Goal: Task Accomplishment & Management: Use online tool/utility

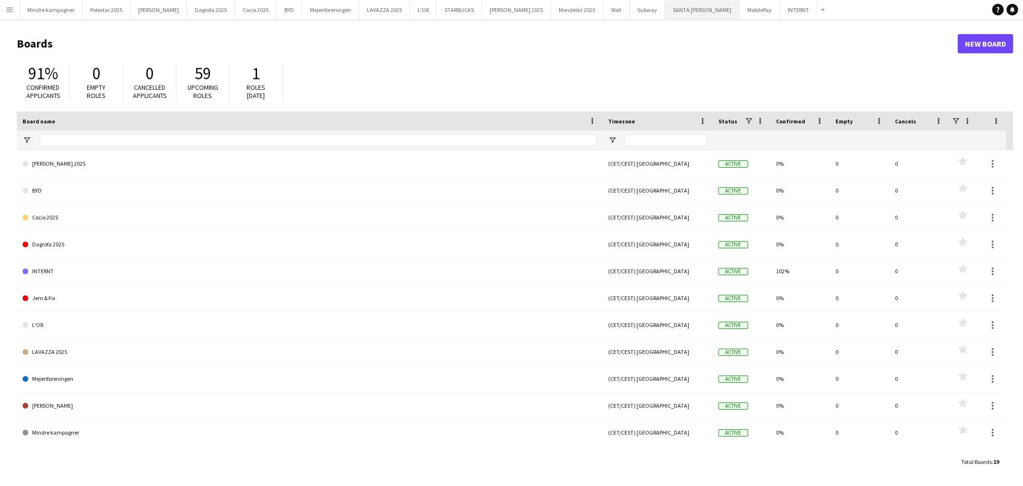
click at [665, 16] on button "[GEOGRAPHIC_DATA][PERSON_NAME]" at bounding box center [702, 9] width 74 height 19
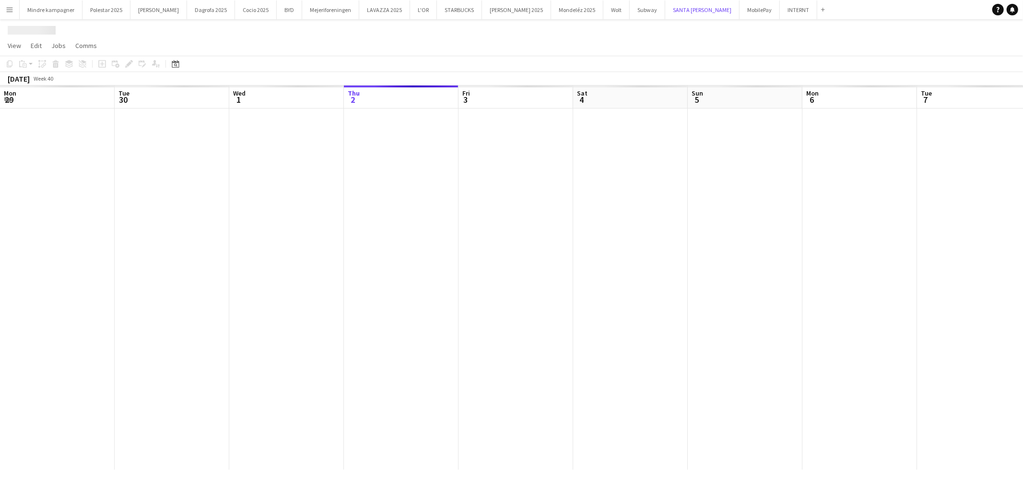
scroll to position [0, 229]
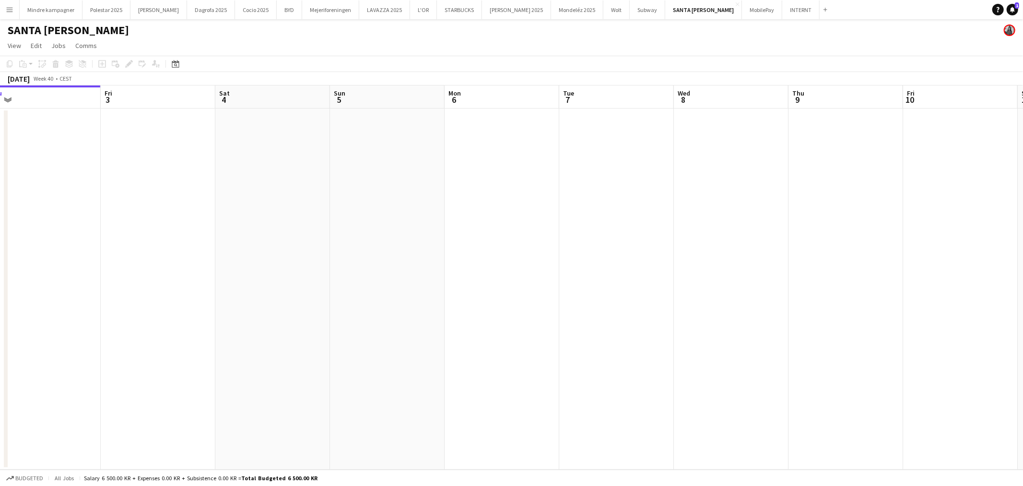
drag, startPoint x: 826, startPoint y: 281, endPoint x: 577, endPoint y: 296, distance: 249.4
click at [586, 294] on app-calendar-viewport "Mon 29 Tue 30 Wed 1 Thu 2 Fri 3 Sat 4 Sun 5 Mon 6 Tue 7 Wed 8 Thu 9 Fri 10 Sat …" at bounding box center [511, 277] width 1023 height 384
drag, startPoint x: 774, startPoint y: 299, endPoint x: 582, endPoint y: 316, distance: 192.6
click at [582, 315] on app-calendar-viewport "Wed 1 Thu 2 Fri 3 Sat 4 Sun 5 Mon 6 Tue 7 Wed 8 Thu 9 Fri 10 Sat 11 Sun 12 Mon …" at bounding box center [511, 277] width 1023 height 384
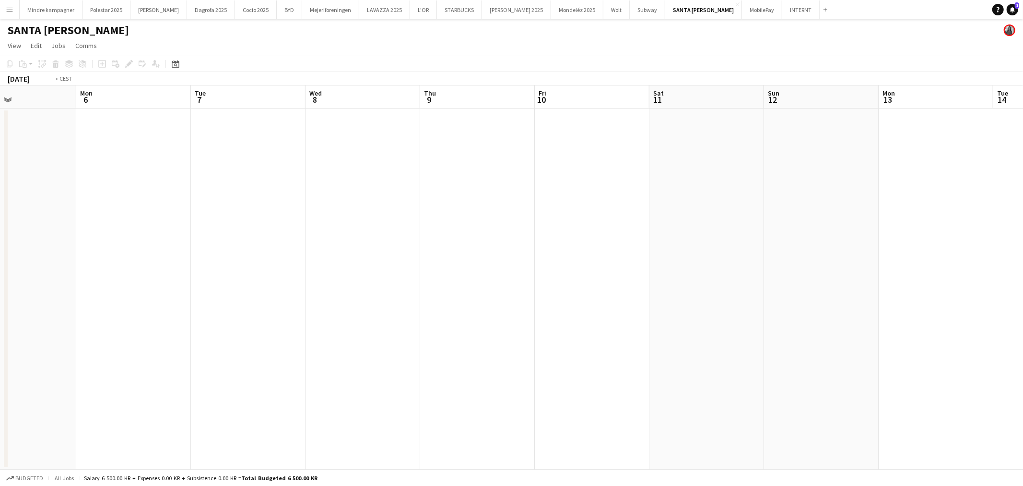
drag, startPoint x: 776, startPoint y: 320, endPoint x: 544, endPoint y: 320, distance: 232.7
click at [544, 320] on app-calendar-viewport "Thu 2 Fri 3 Sat 4 Sun 5 Mon 6 Tue 7 Wed 8 Thu 9 Fri 10 Sat 11 Sun 12 Mon 13 Tue…" at bounding box center [511, 277] width 1023 height 384
drag, startPoint x: 827, startPoint y: 322, endPoint x: 543, endPoint y: 322, distance: 284.5
click at [531, 325] on app-calendar-viewport "Mon 6 Tue 7 Wed 8 Thu 9 Fri 10 Sat 11 Sun 12 Mon 13 Tue 14 Wed 15 Thu 16 Fri 17…" at bounding box center [511, 277] width 1023 height 384
drag, startPoint x: 814, startPoint y: 324, endPoint x: 677, endPoint y: 322, distance: 137.7
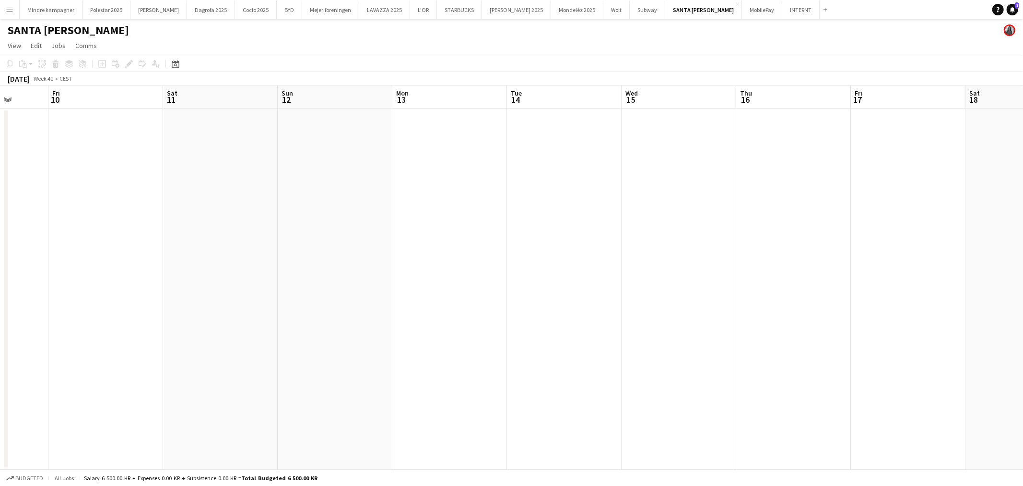
click at [534, 324] on app-calendar-viewport "Tue 7 Wed 8 Thu 9 Fri 10 Sat 11 Sun 12 Mon 13 Tue 14 Wed 15 Thu 16 Fri 17 Sat 1…" at bounding box center [511, 277] width 1023 height 384
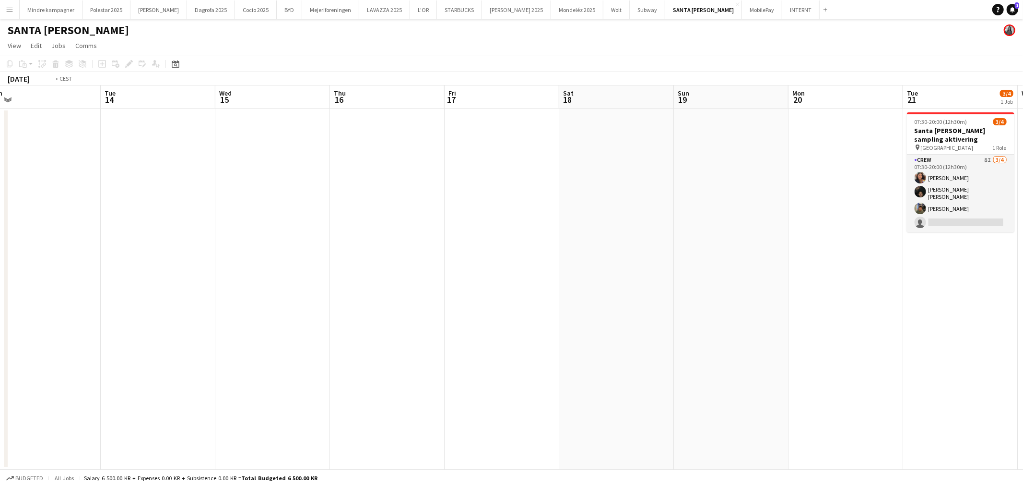
drag, startPoint x: 831, startPoint y: 322, endPoint x: 678, endPoint y: 314, distance: 153.3
click at [473, 319] on app-calendar-viewport "Fri 10 Sat 11 Sun 12 Mon 13 Tue 14 Wed 15 Thu 16 Fri 17 Sat 18 Sun 19 Mon 20 Tu…" at bounding box center [511, 277] width 1023 height 384
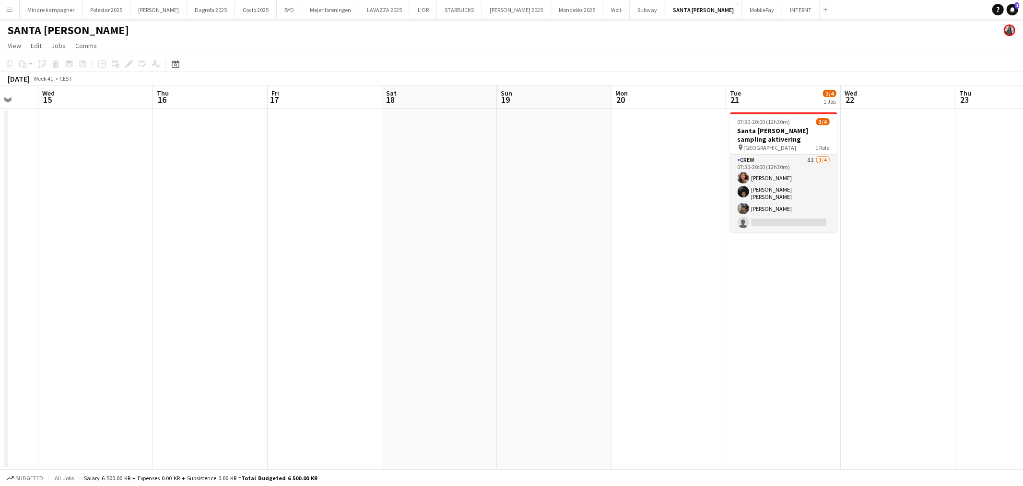
click at [695, 317] on app-calendar-viewport "Sun 12 Mon 13 Tue 14 Wed 15 Thu 16 Fri 17 Sat 18 Sun 19 Mon 20 Tue 21 3/4 1 Job…" at bounding box center [511, 277] width 1023 height 384
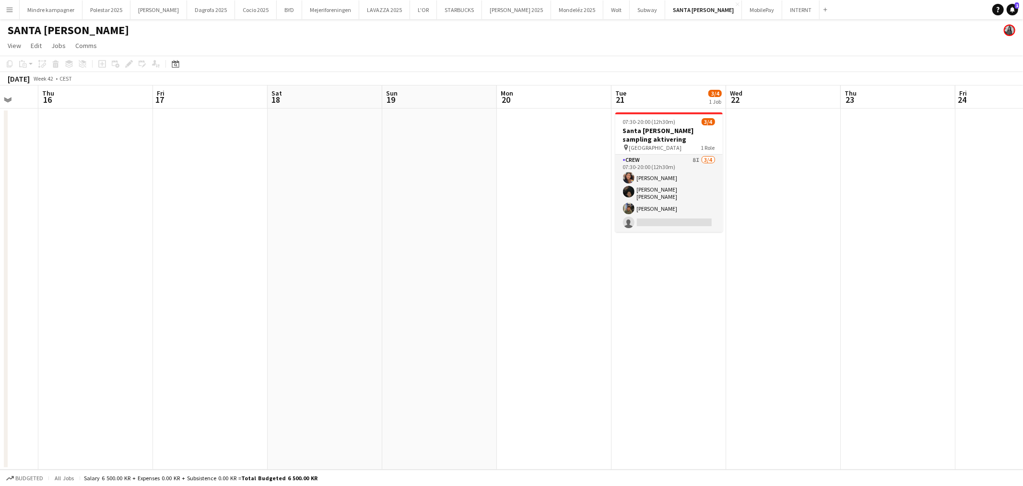
scroll to position [0, 307]
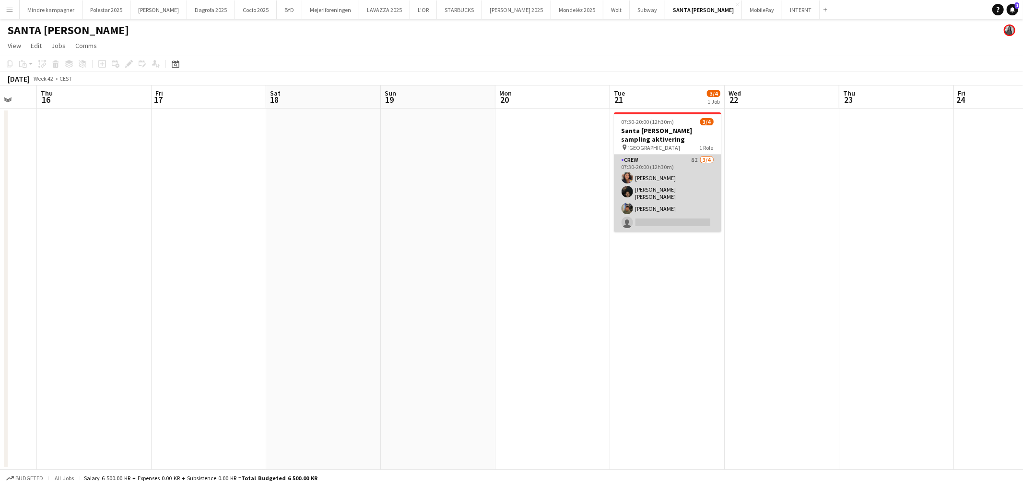
click at [685, 175] on app-card-role "Crew 8I [DATE] 07:30-20:00 (12h30m) [PERSON_NAME] [PERSON_NAME] [PERSON_NAME] […" at bounding box center [667, 192] width 107 height 77
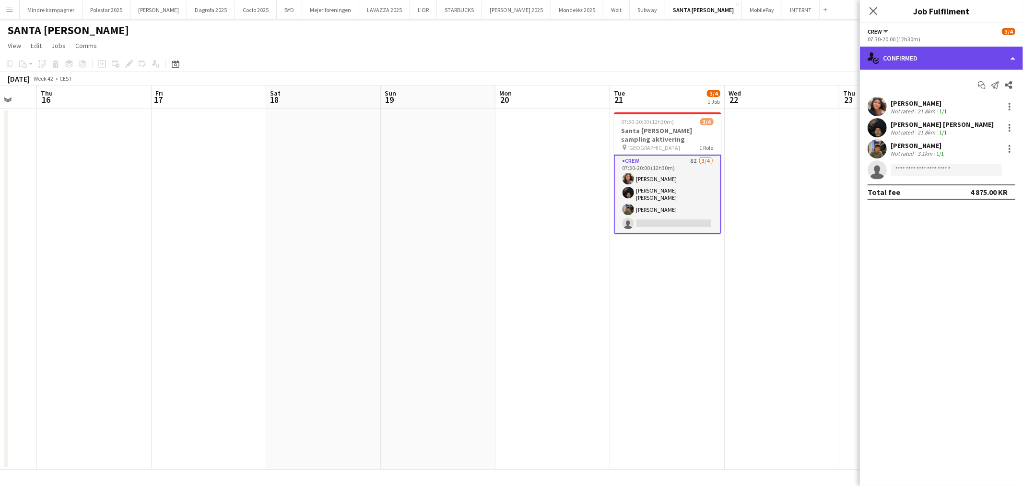
click at [937, 60] on div "single-neutral-actions-check-2 Confirmed" at bounding box center [941, 58] width 163 height 23
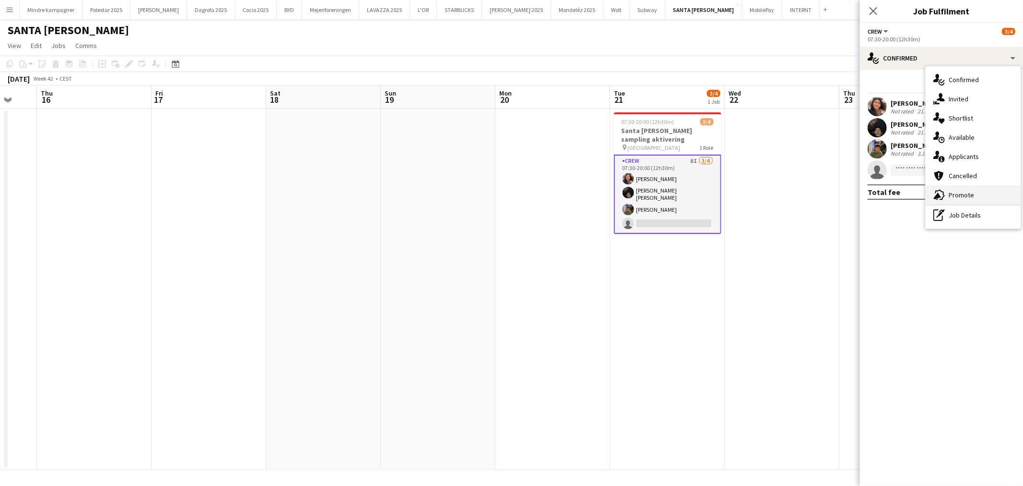
click at [955, 194] on span "Promote" at bounding box center [961, 194] width 25 height 9
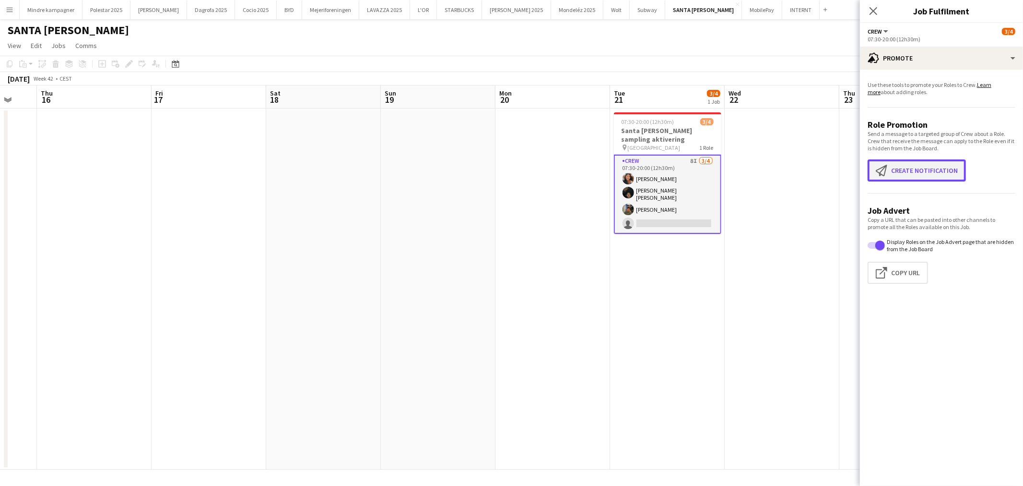
click at [937, 173] on button "Create notification Create notification" at bounding box center [917, 170] width 98 height 22
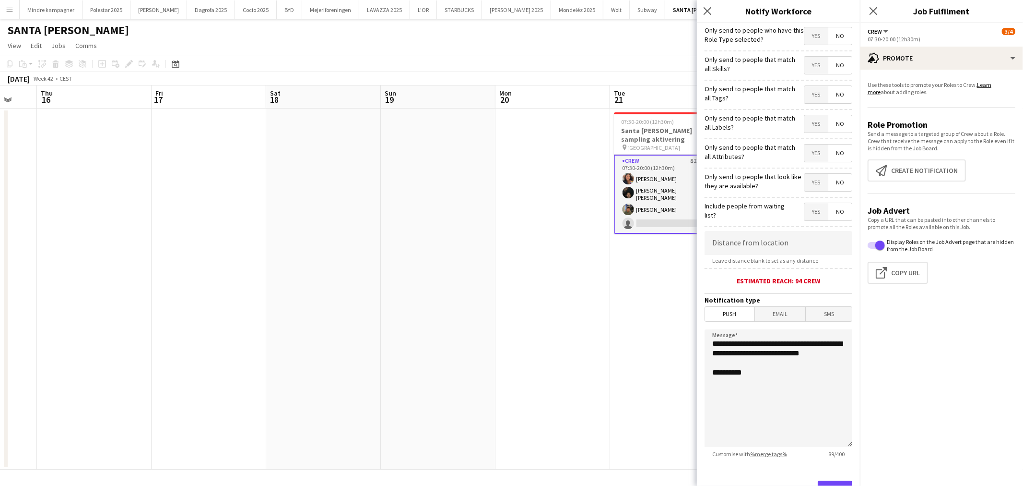
click at [618, 374] on app-date-cell "07:30-20:00 (12h30m) 3/4 Santa [PERSON_NAME] sampling aktivering pin Hovedbaneg…" at bounding box center [667, 288] width 115 height 361
